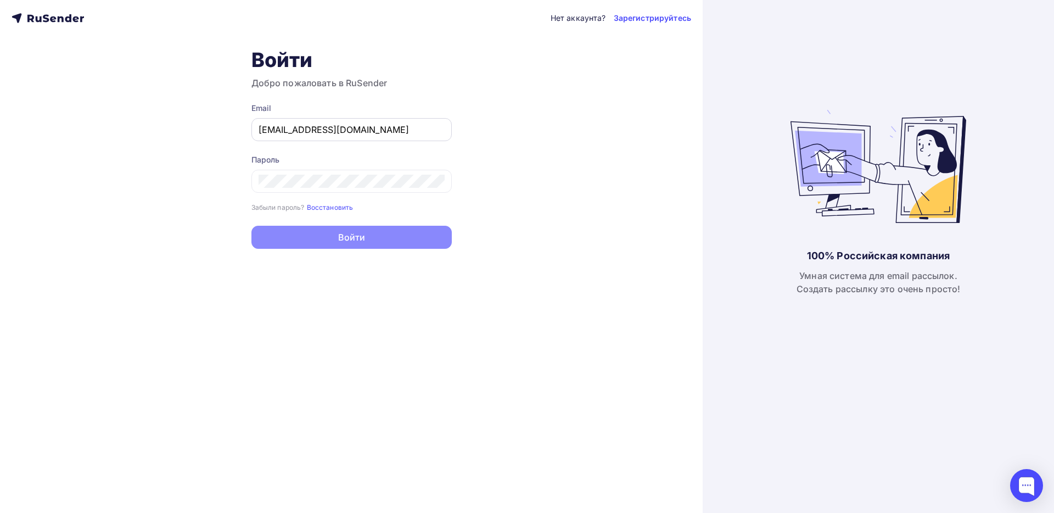
click at [357, 133] on input "[EMAIL_ADDRESS][DOMAIN_NAME]" at bounding box center [352, 129] width 186 height 13
type input "[EMAIL_ADDRESS][DOMAIN_NAME]"
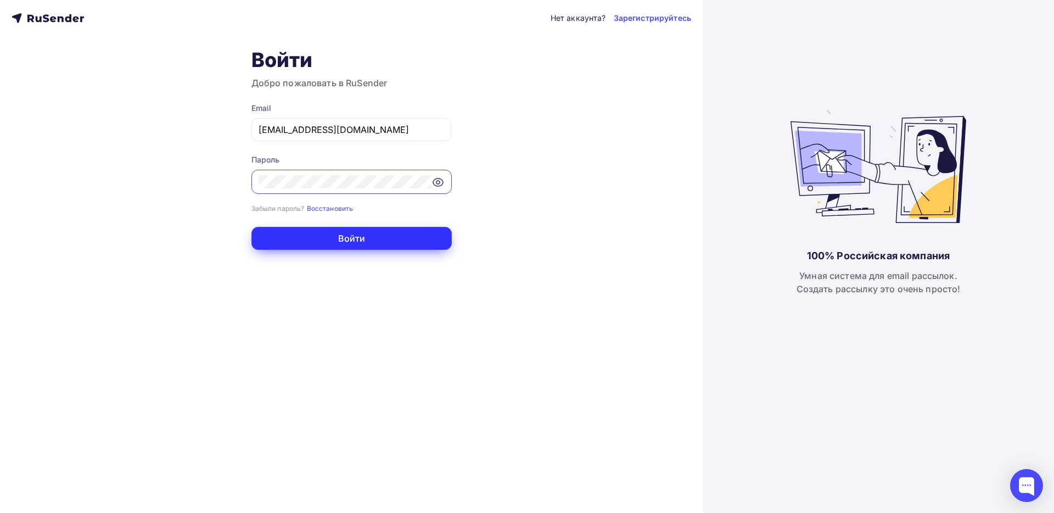
click at [379, 231] on button "Войти" at bounding box center [352, 238] width 200 height 23
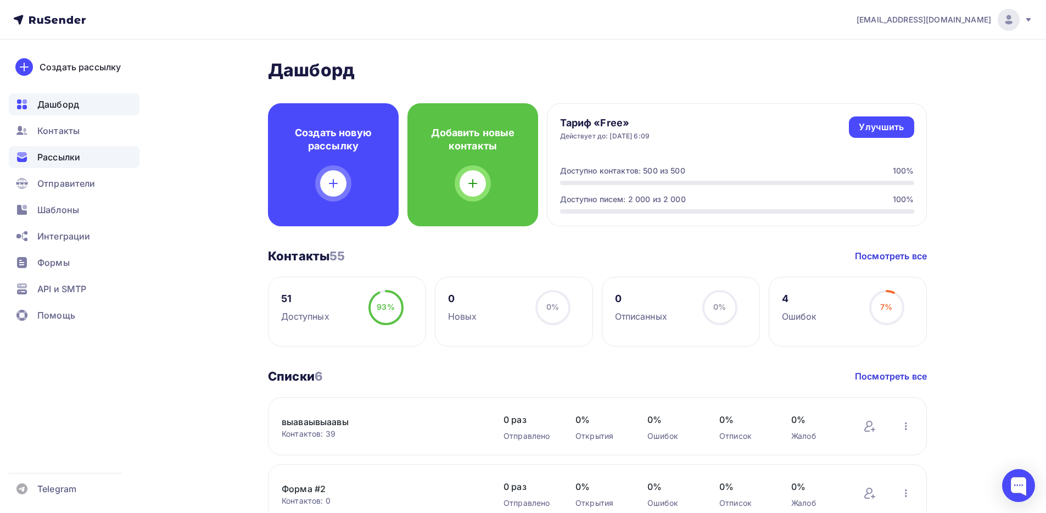
click at [82, 163] on div "Рассылки" at bounding box center [74, 157] width 131 height 22
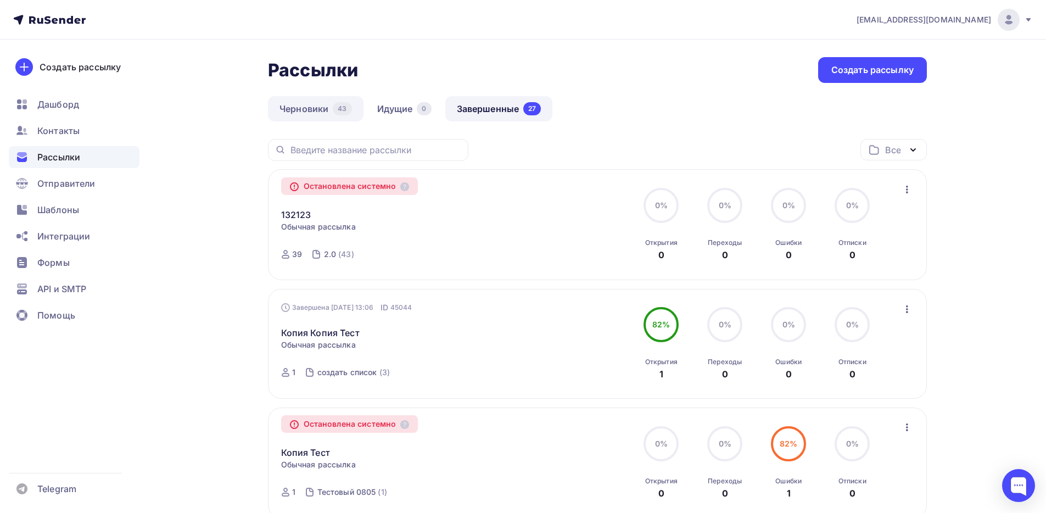
click at [313, 108] on link "Черновики 43" at bounding box center [316, 108] width 96 height 25
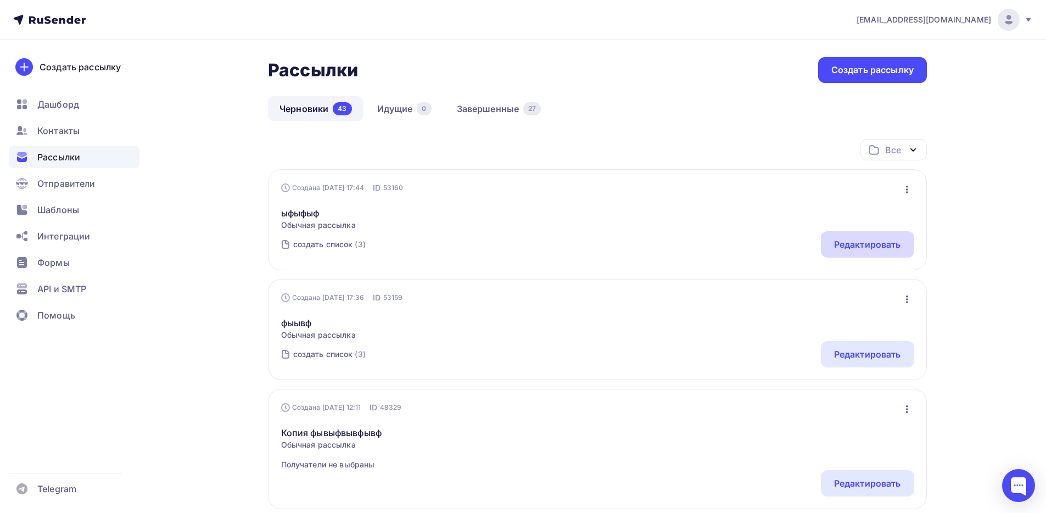
click at [862, 245] on div "Редактировать" at bounding box center [867, 244] width 67 height 13
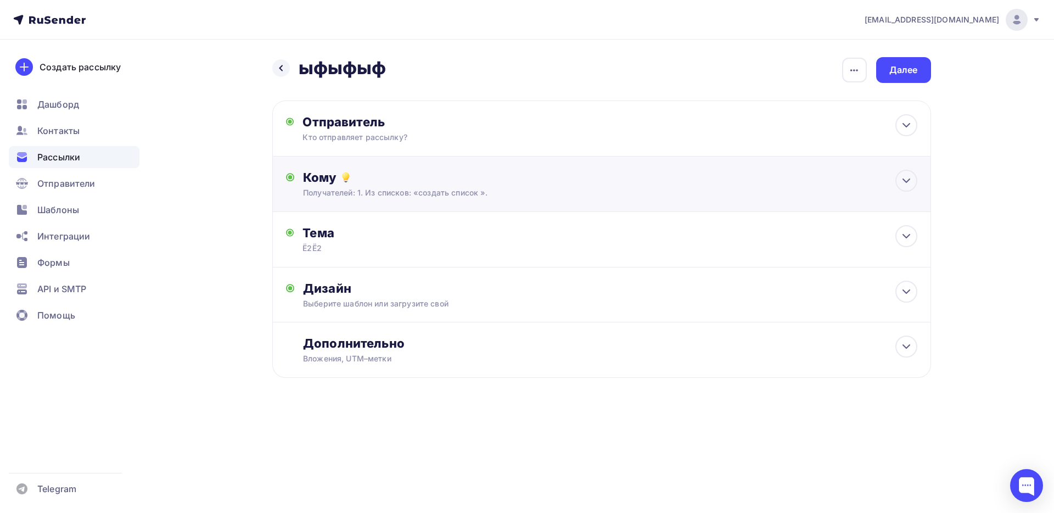
click at [408, 200] on div "Кому Получателей: 1. Из списков: «создать список ». Списки получателей создать …" at bounding box center [601, 184] width 659 height 55
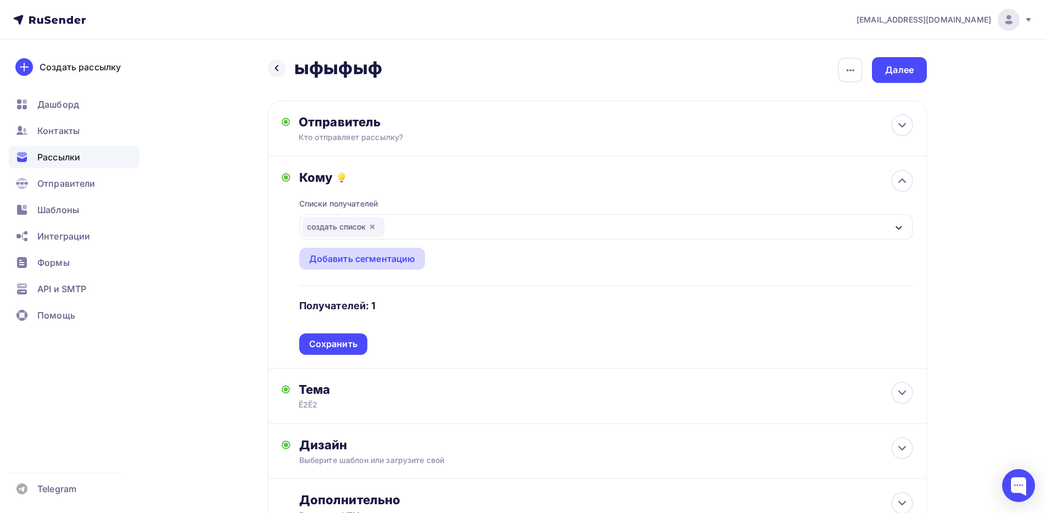
click at [392, 256] on div "Добавить сегментацию" at bounding box center [362, 258] width 107 height 13
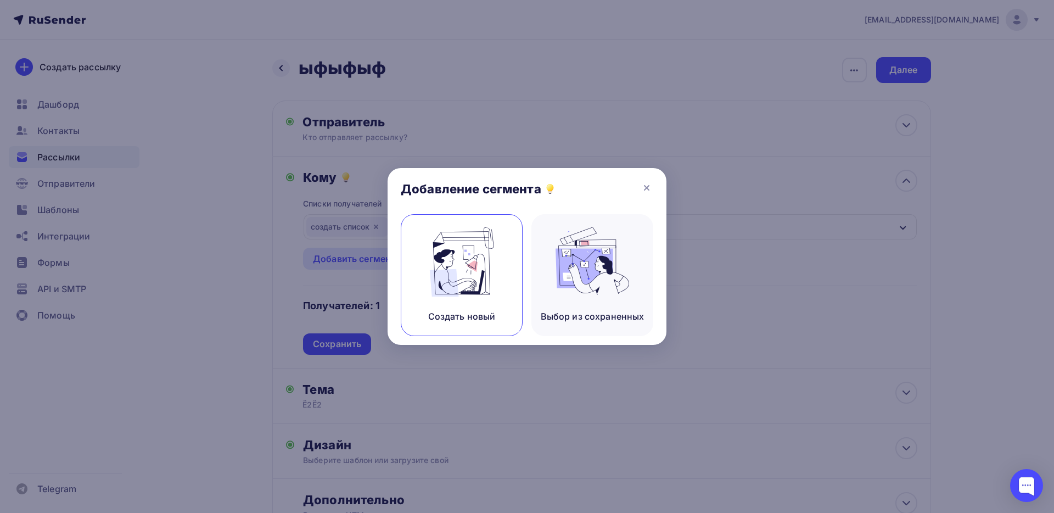
click at [462, 267] on img at bounding box center [462, 261] width 74 height 69
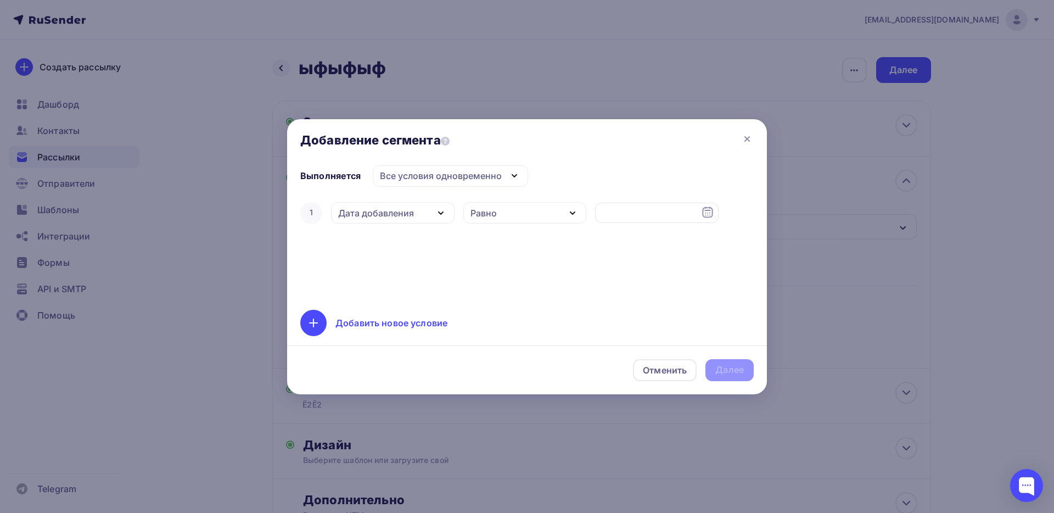
click at [421, 178] on div "Все условия одновременно" at bounding box center [441, 175] width 122 height 13
click at [389, 230] on div "1 Дата добавления Дата добавления Активность в рассылке Наличие в списке Статус…" at bounding box center [527, 248] width 454 height 97
click at [390, 218] on div "Дата добавления" at bounding box center [376, 212] width 76 height 13
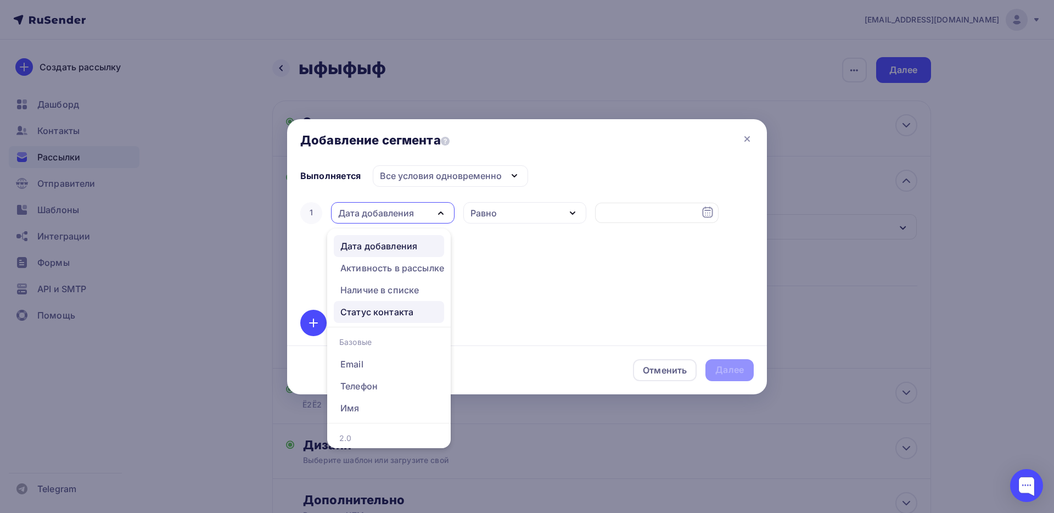
click at [403, 308] on div "Статус контакта" at bounding box center [377, 311] width 73 height 13
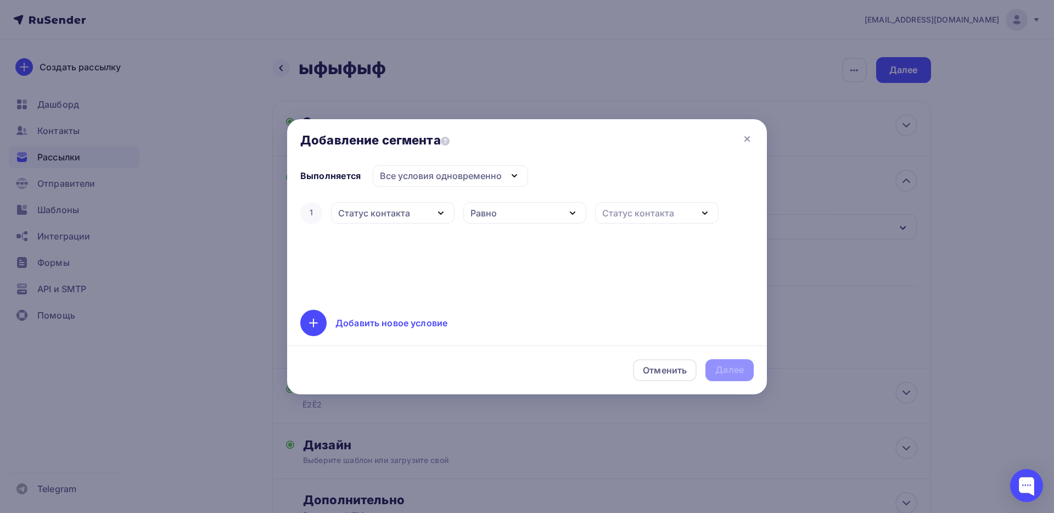
click at [632, 215] on div "Статус контакта" at bounding box center [638, 212] width 72 height 13
click at [426, 215] on div "Статус контакта" at bounding box center [393, 212] width 124 height 21
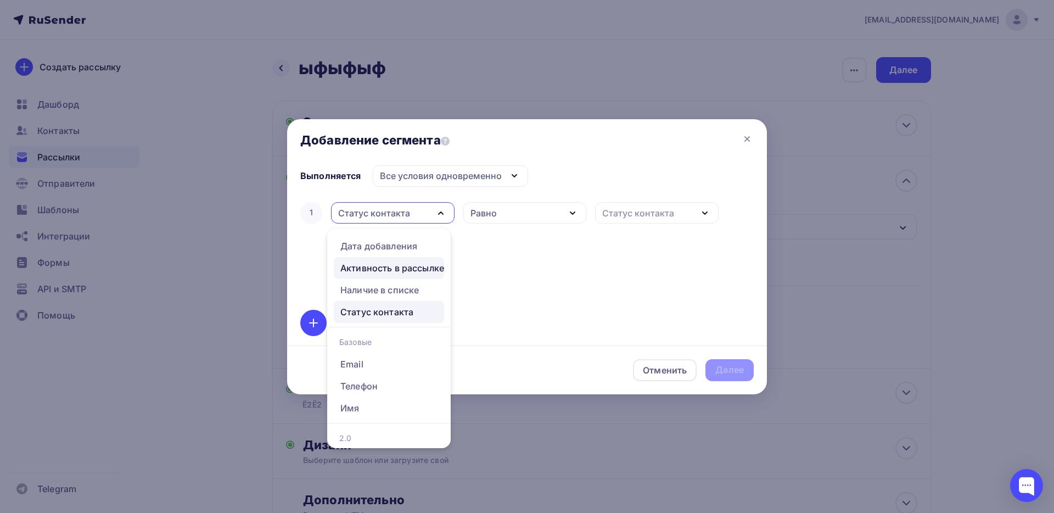
click at [403, 269] on div "Активность в рассылке" at bounding box center [393, 267] width 104 height 13
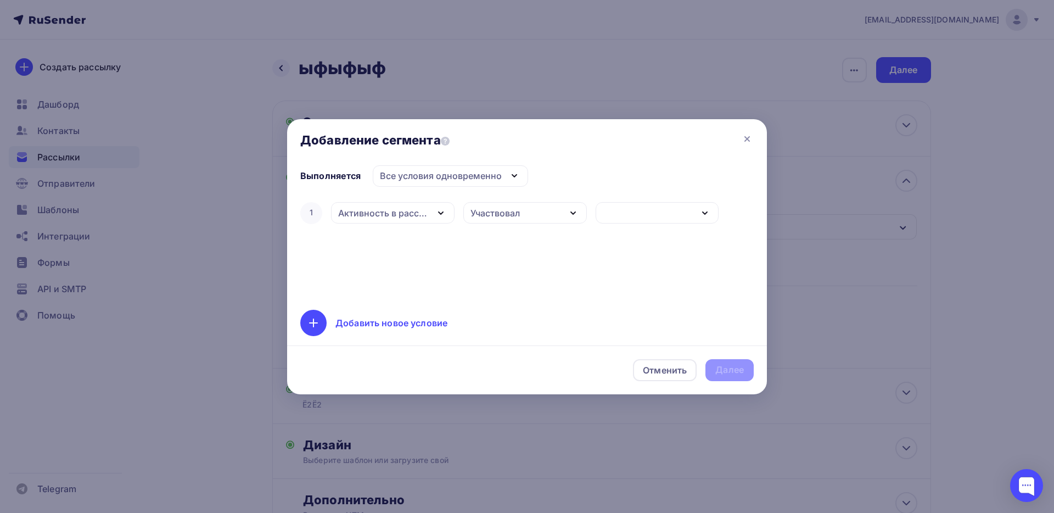
click at [571, 214] on icon "button" at bounding box center [573, 212] width 13 height 13
click at [695, 277] on div "1 Активность в рассылке Дата добавления Активность в рассылке Наличие в списке …" at bounding box center [527, 248] width 454 height 97
click at [697, 201] on div "1 Активность в рассылке Дата добавления Активность в рассылке Наличие в списке …" at bounding box center [527, 213] width 454 height 26
click at [696, 204] on div "button" at bounding box center [658, 212] width 124 height 21
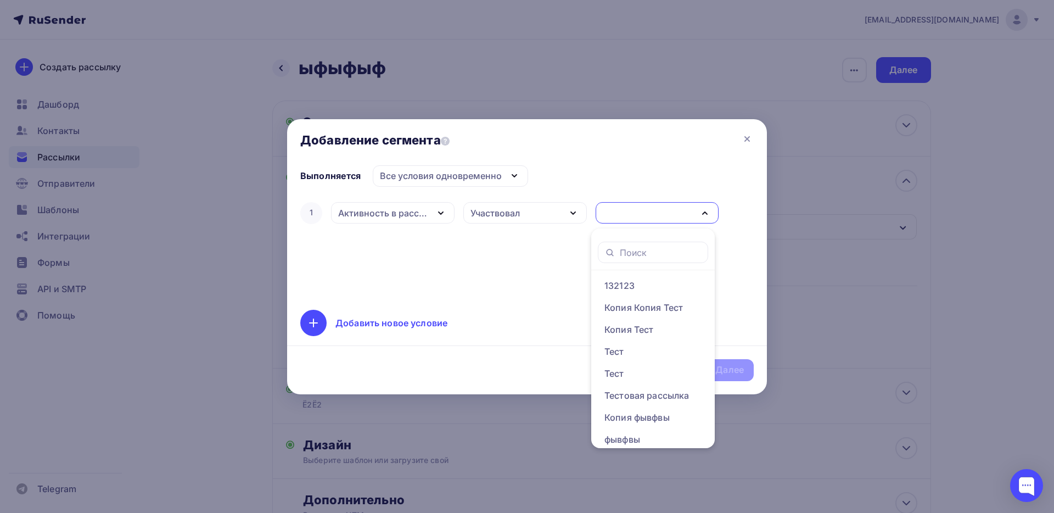
click at [400, 210] on div "Активность в рассылке" at bounding box center [383, 212] width 90 height 13
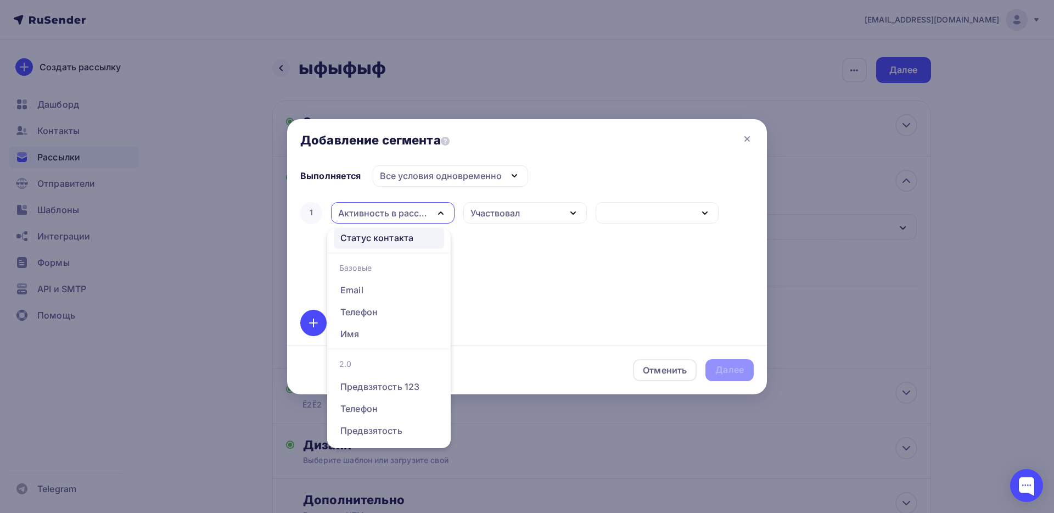
scroll to position [82, 0]
click at [565, 283] on div "1 Активность в рассылке Дата добавления Активность в рассылке Наличие в списке …" at bounding box center [527, 248] width 454 height 97
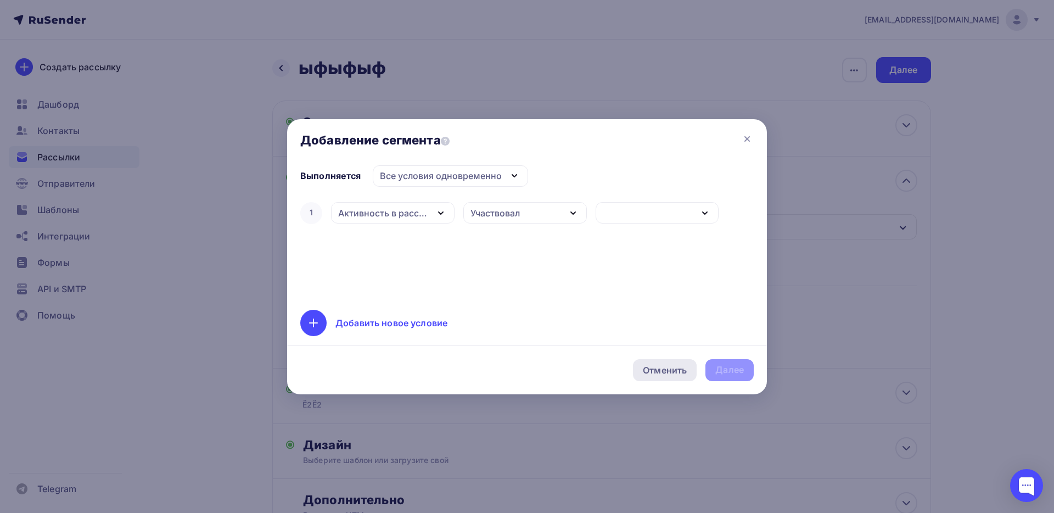
click at [690, 366] on div "Отменить" at bounding box center [665, 370] width 64 height 22
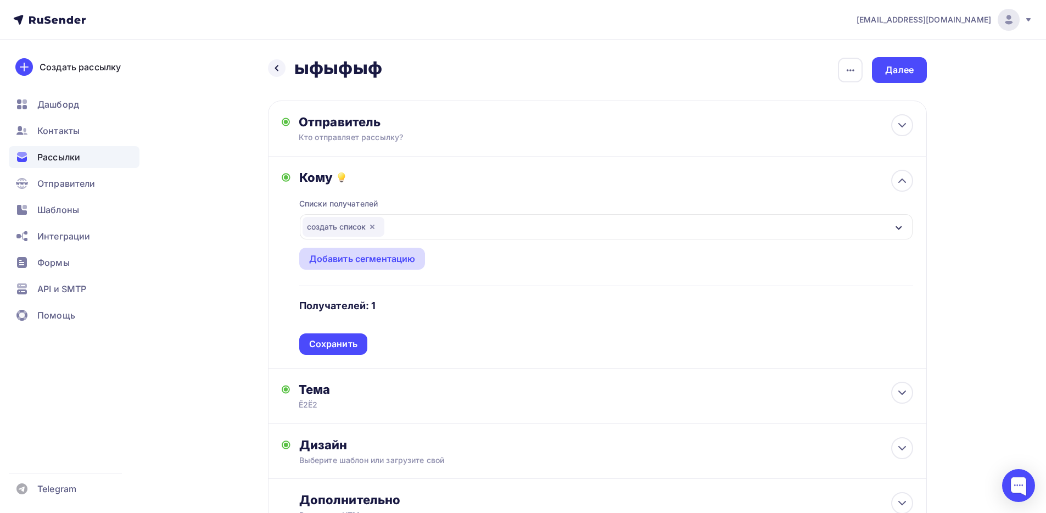
click at [404, 260] on div "Добавить сегментацию" at bounding box center [362, 258] width 107 height 13
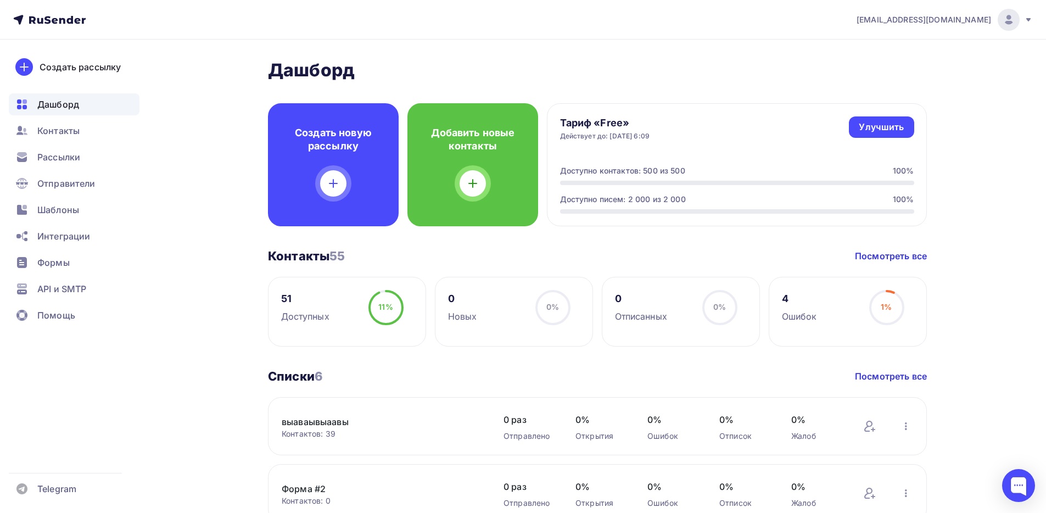
click at [1032, 17] on icon at bounding box center [1028, 19] width 9 height 9
click at [924, 93] on link "Выйти" at bounding box center [934, 101] width 185 height 22
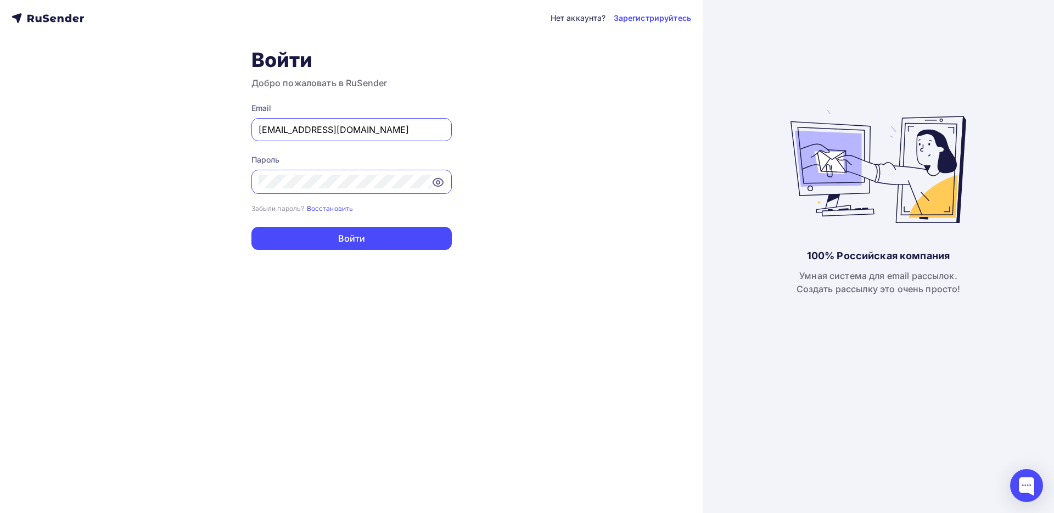
click at [376, 129] on input "todua@ucoz-team.net" at bounding box center [352, 129] width 186 height 13
paste input "adm@ab-express.ru"
type input "adm@ab-express.ru"
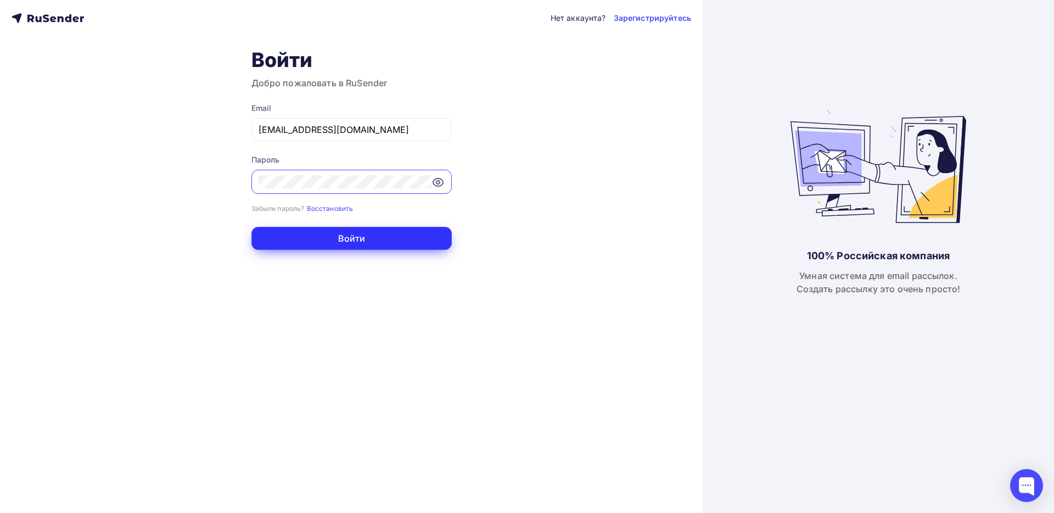
click at [405, 237] on button "Войти" at bounding box center [352, 238] width 200 height 23
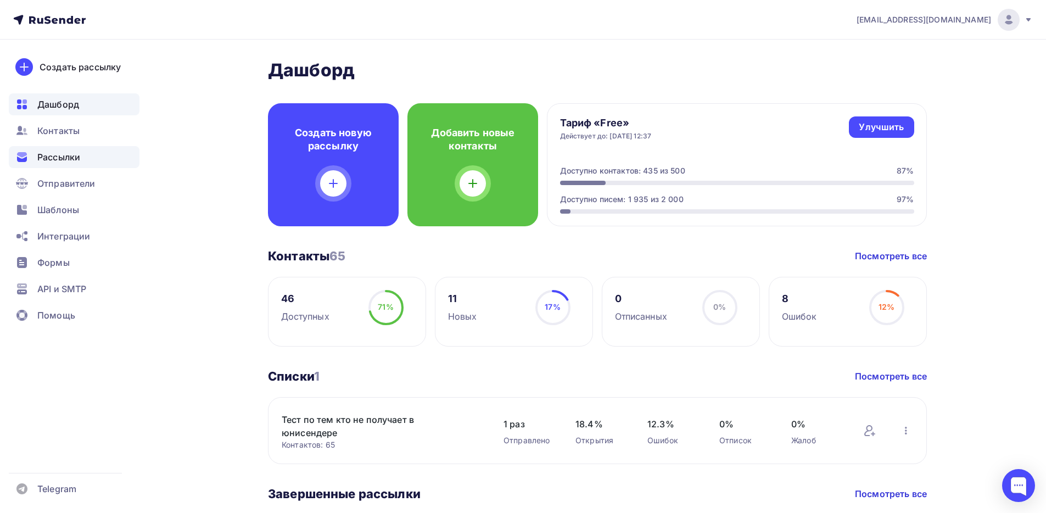
click at [77, 160] on span "Рассылки" at bounding box center [58, 156] width 43 height 13
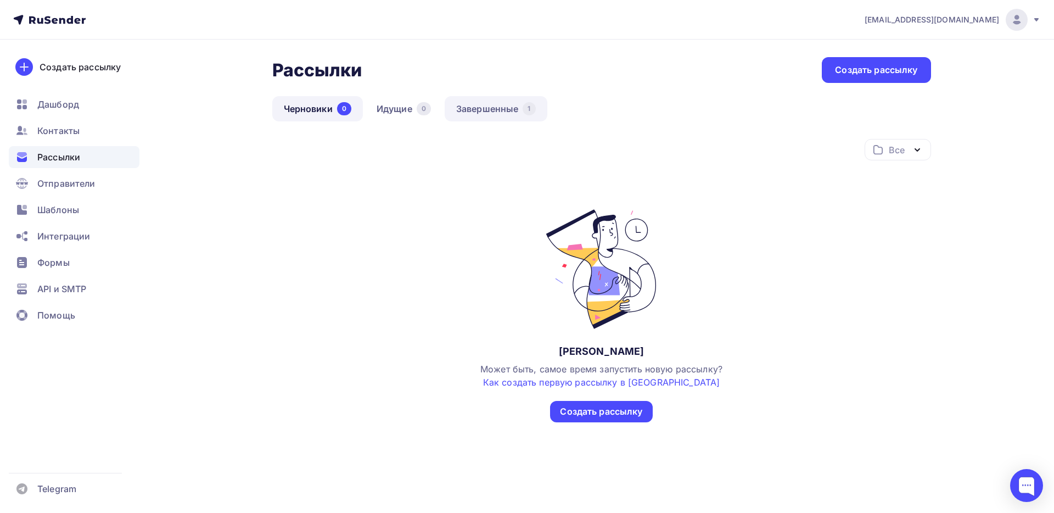
click at [487, 113] on link "Завершенные 1" at bounding box center [496, 108] width 103 height 25
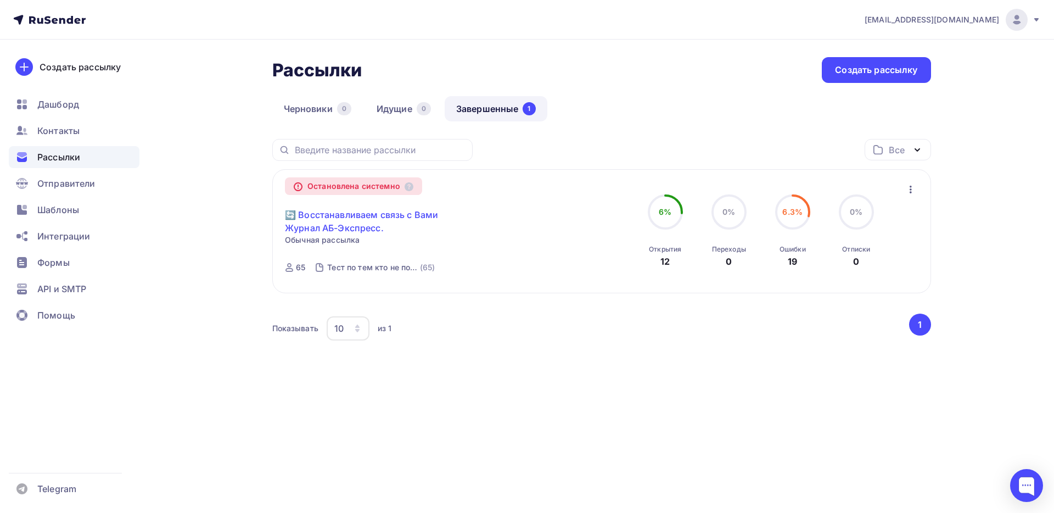
click at [347, 215] on link "🔄 Восстанавливаем связь с Вами Журнал АБ-Экспресс." at bounding box center [379, 221] width 188 height 26
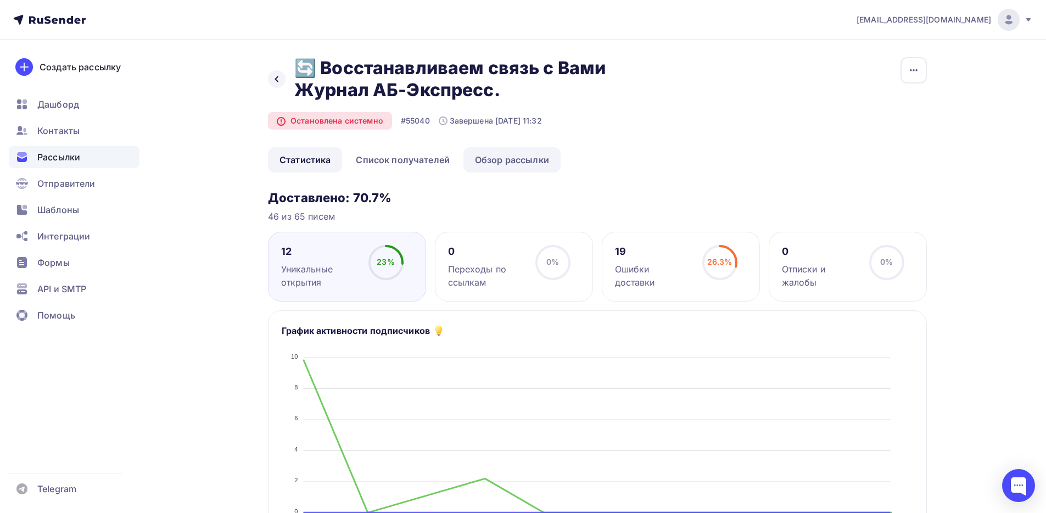
click at [487, 158] on link "Обзор рассылки" at bounding box center [512, 159] width 97 height 25
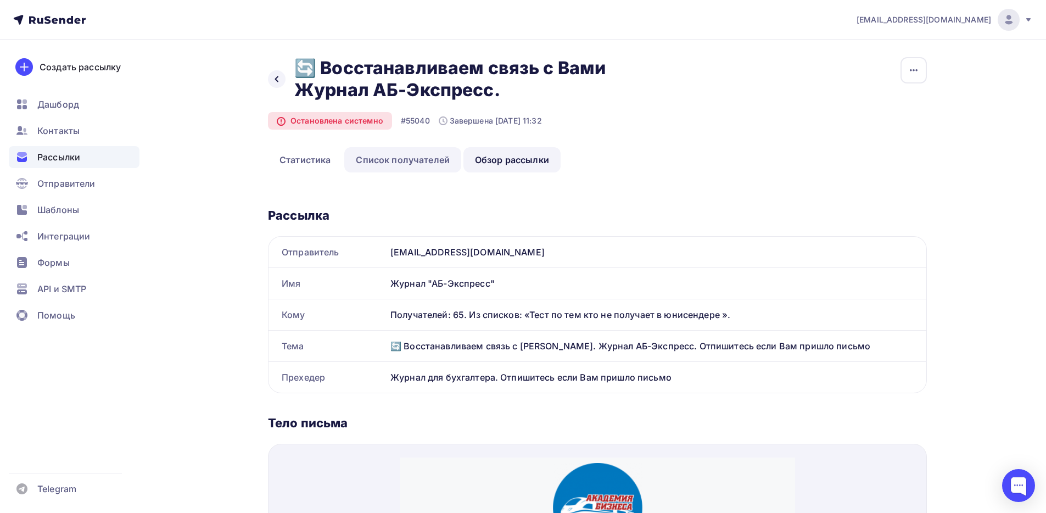
click at [423, 160] on link "Список получателей" at bounding box center [402, 159] width 117 height 25
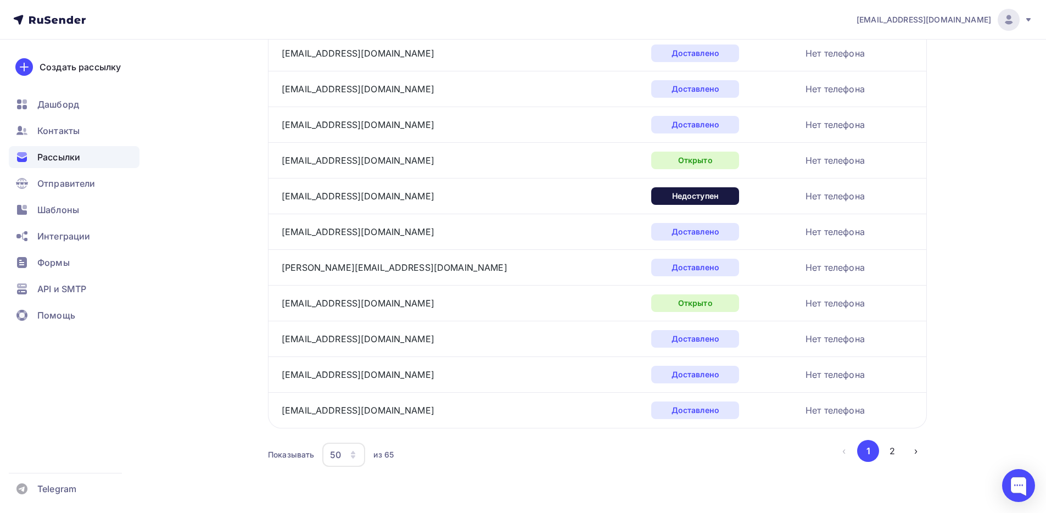
scroll to position [1612, 0]
click at [891, 449] on button "2" at bounding box center [892, 450] width 22 height 22
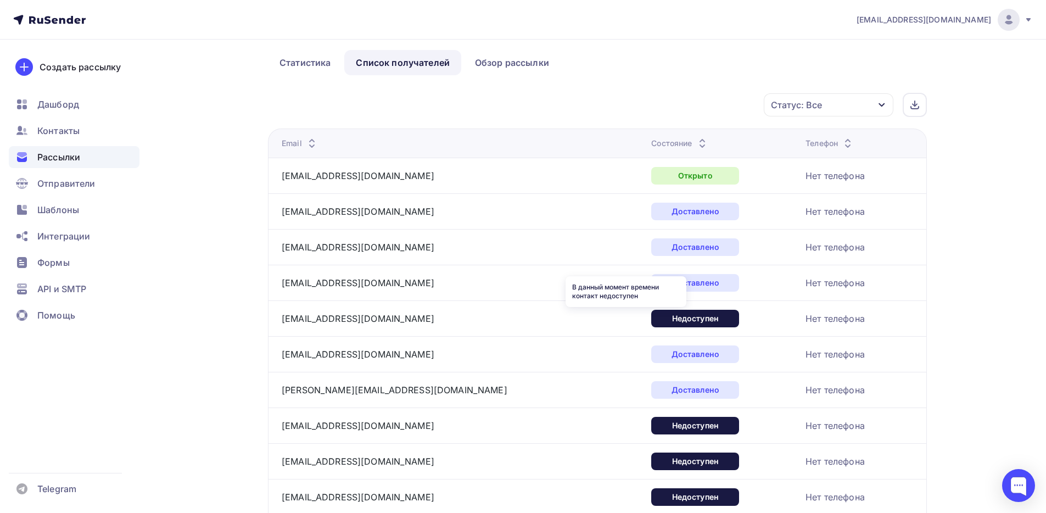
scroll to position [99, 0]
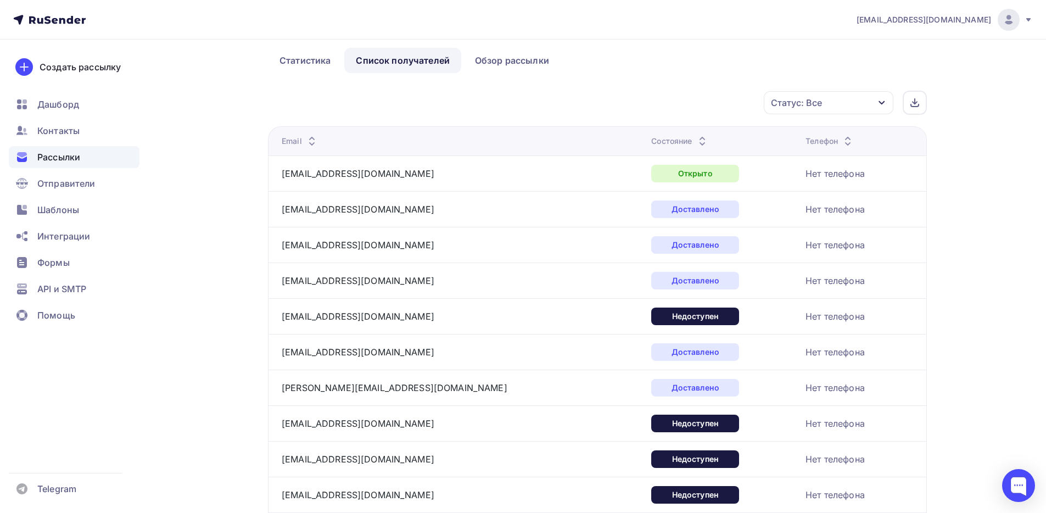
click at [316, 45] on div "Назад 🔄 Восстанавливаем связь с Вами Журнал АБ-Экспресс. 🔄 Восстанавливаем связ…" at bounding box center [597, 3] width 659 height 90
click at [314, 57] on link "Статистика" at bounding box center [305, 60] width 74 height 25
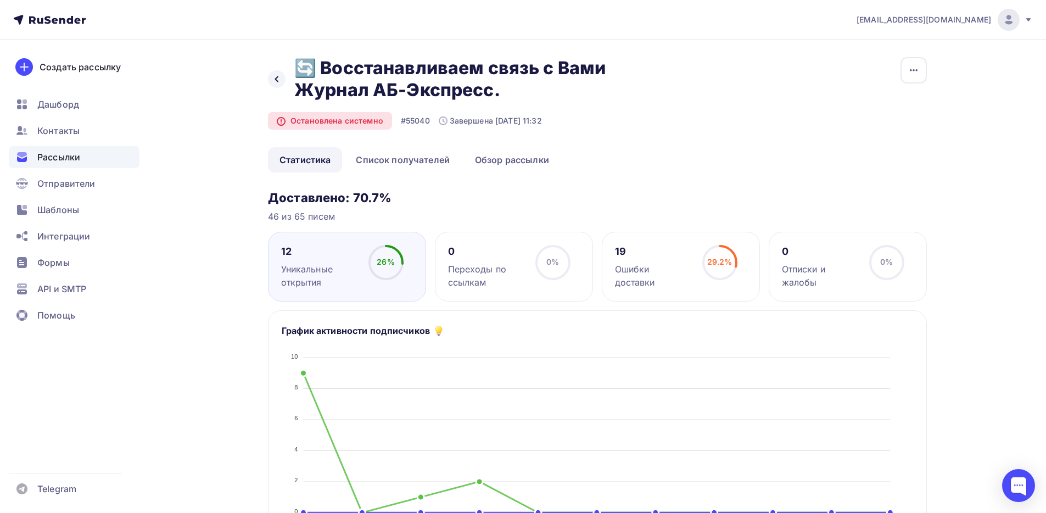
click at [644, 269] on div "Ошибки доставки" at bounding box center [653, 276] width 77 height 26
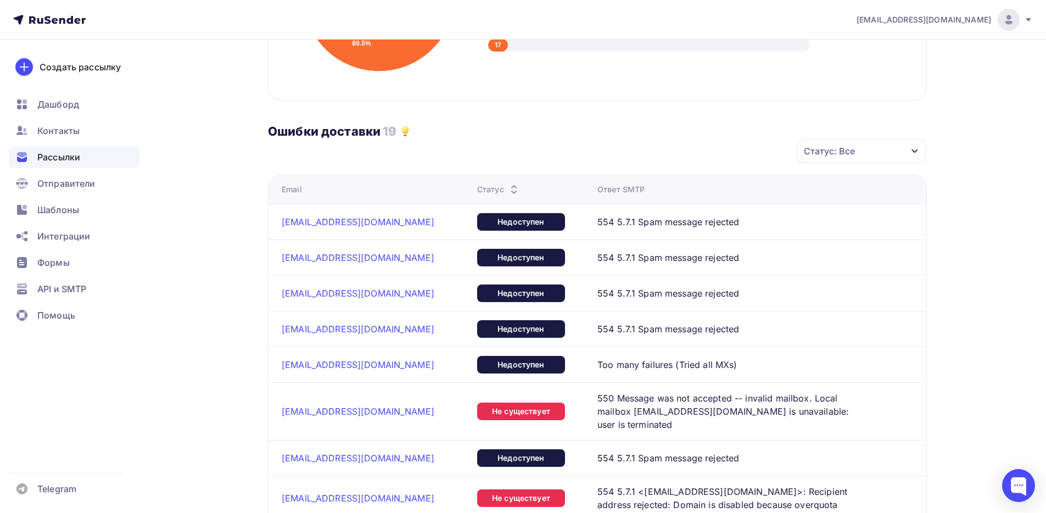
scroll to position [425, 0]
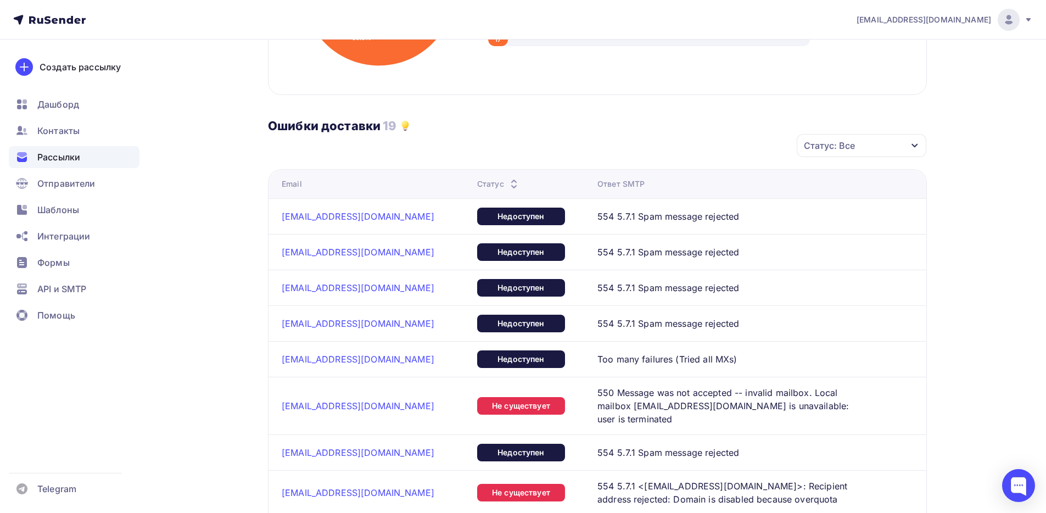
click at [297, 129] on h3 "Ошибки доставки" at bounding box center [324, 125] width 113 height 15
drag, startPoint x: 297, startPoint y: 129, endPoint x: 327, endPoint y: 128, distance: 30.2
click at [327, 128] on h3 "Ошибки доставки" at bounding box center [324, 125] width 113 height 15
copy h3 "Ошибки доставки"
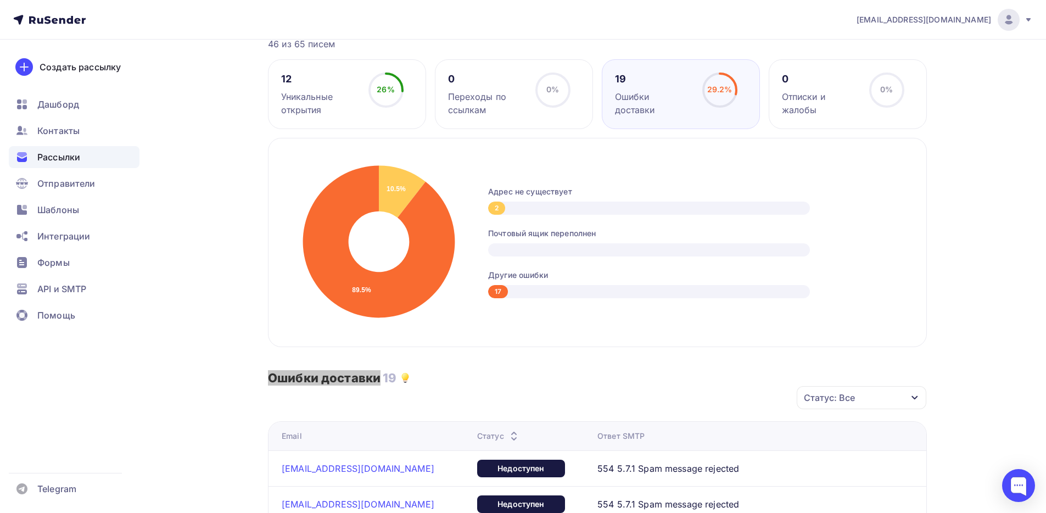
scroll to position [0, 0]
